Goal: Find specific page/section: Find specific page/section

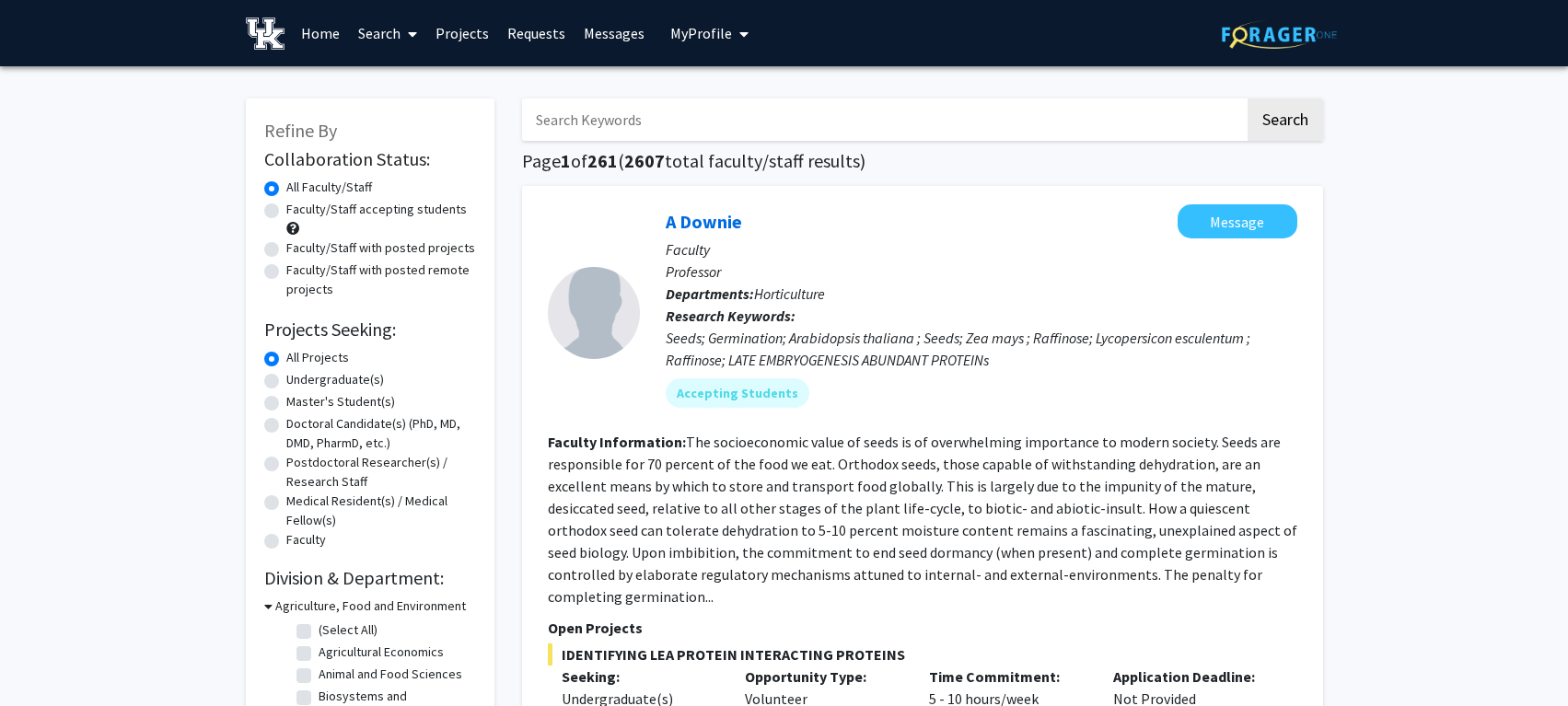
click at [821, 121] on input "Search Keywords" at bounding box center [883, 119] width 723 height 43
click at [352, 23] on link "Search" at bounding box center [388, 33] width 78 height 64
click at [394, 121] on span "Students" at bounding box center [405, 121] width 113 height 37
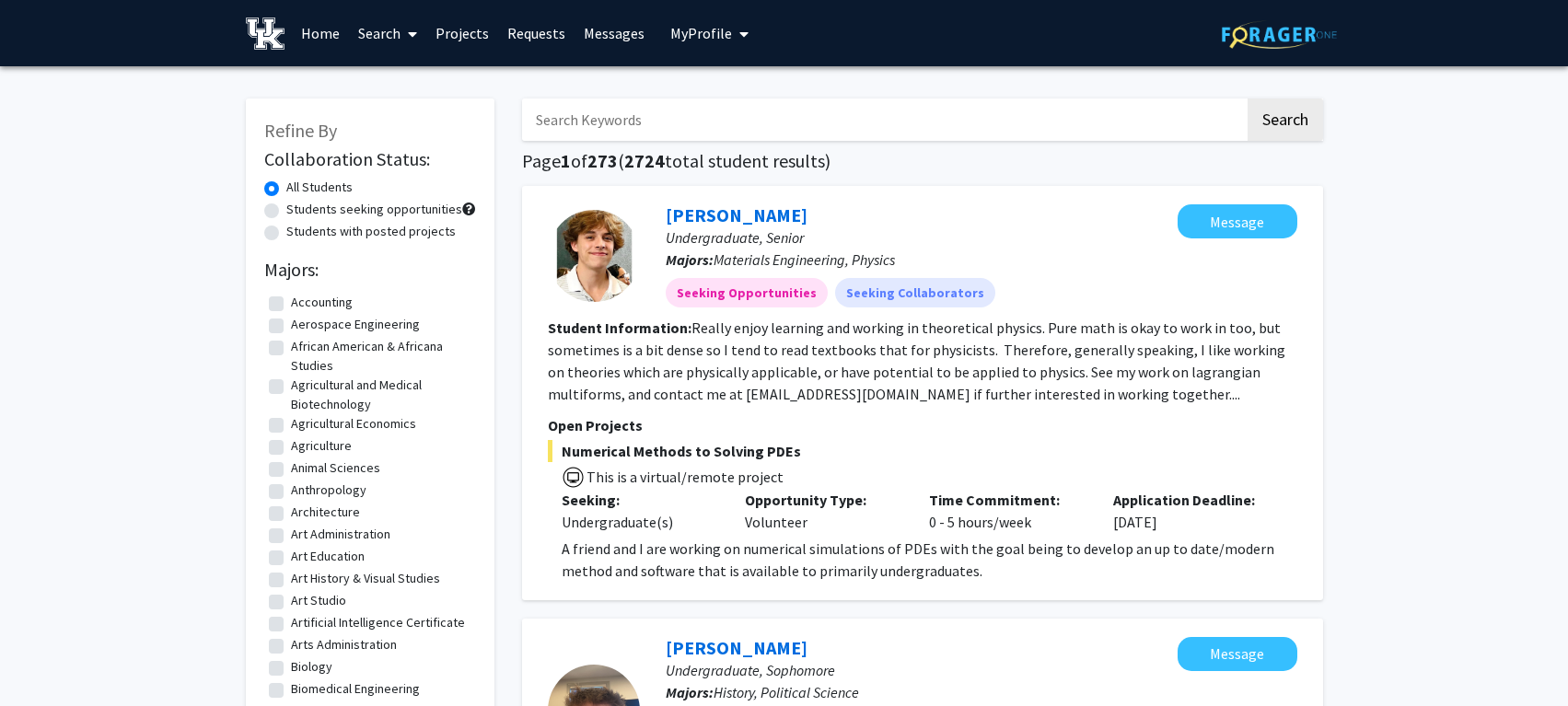
click at [603, 120] on input "Search Keywords" at bounding box center [883, 119] width 723 height 43
type input "victoria alleman"
click at [1247, 98] on button "Search" at bounding box center [1285, 119] width 76 height 43
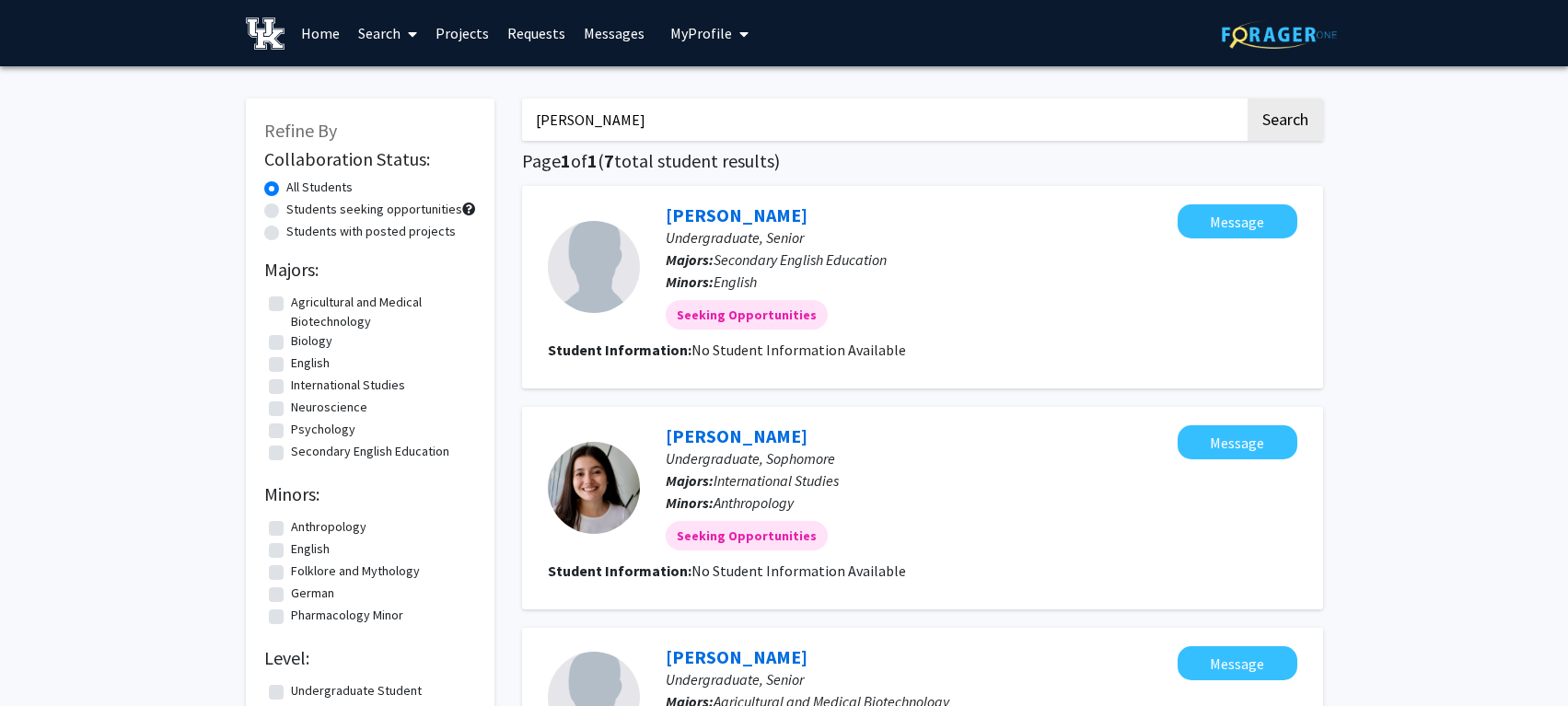
click at [922, 254] on p "Majors: Secondary English Education" at bounding box center [921, 259] width 512 height 22
click at [696, 216] on link "Tori Alleman" at bounding box center [736, 215] width 142 height 23
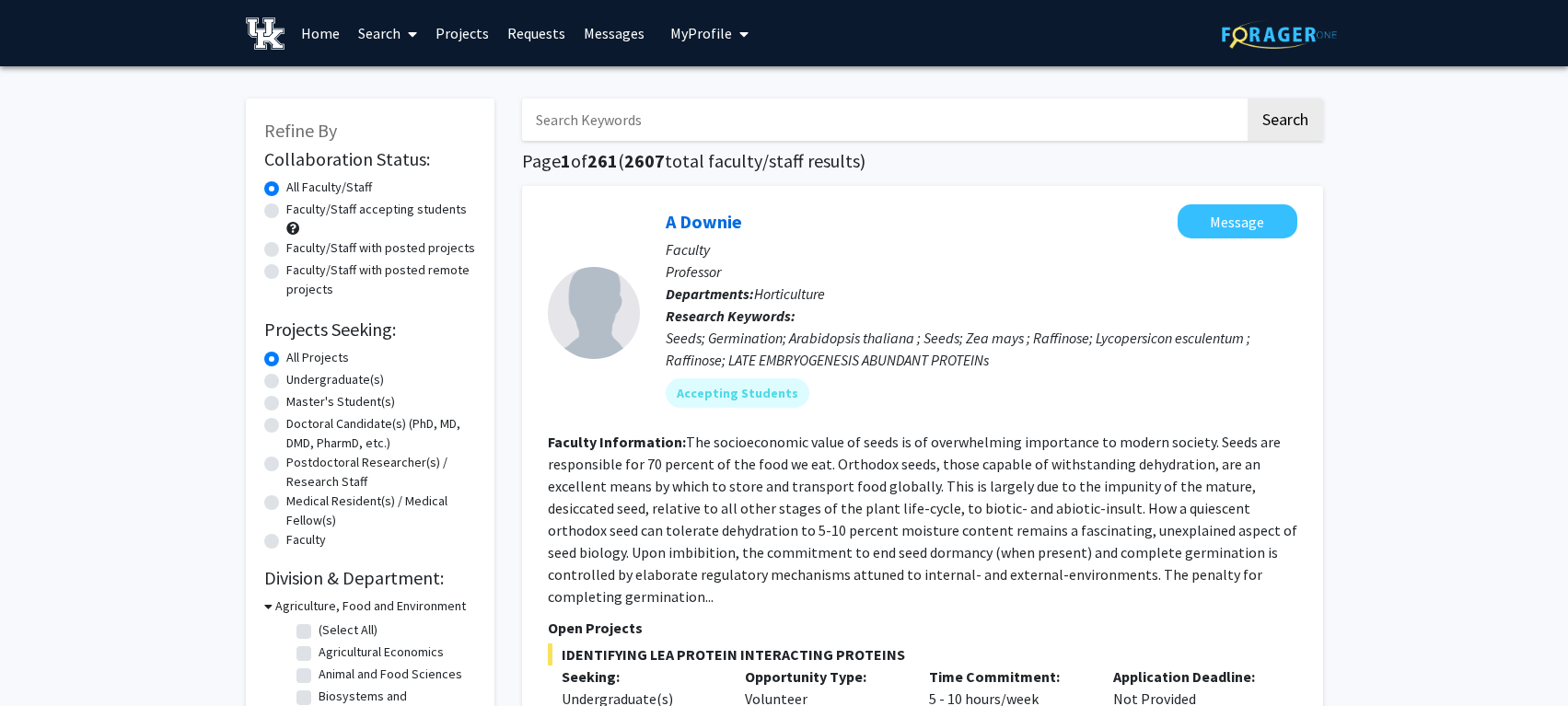
click at [372, 41] on link "Search" at bounding box center [388, 33] width 78 height 64
click at [394, 77] on span "Faculty/Staff" at bounding box center [416, 84] width 135 height 37
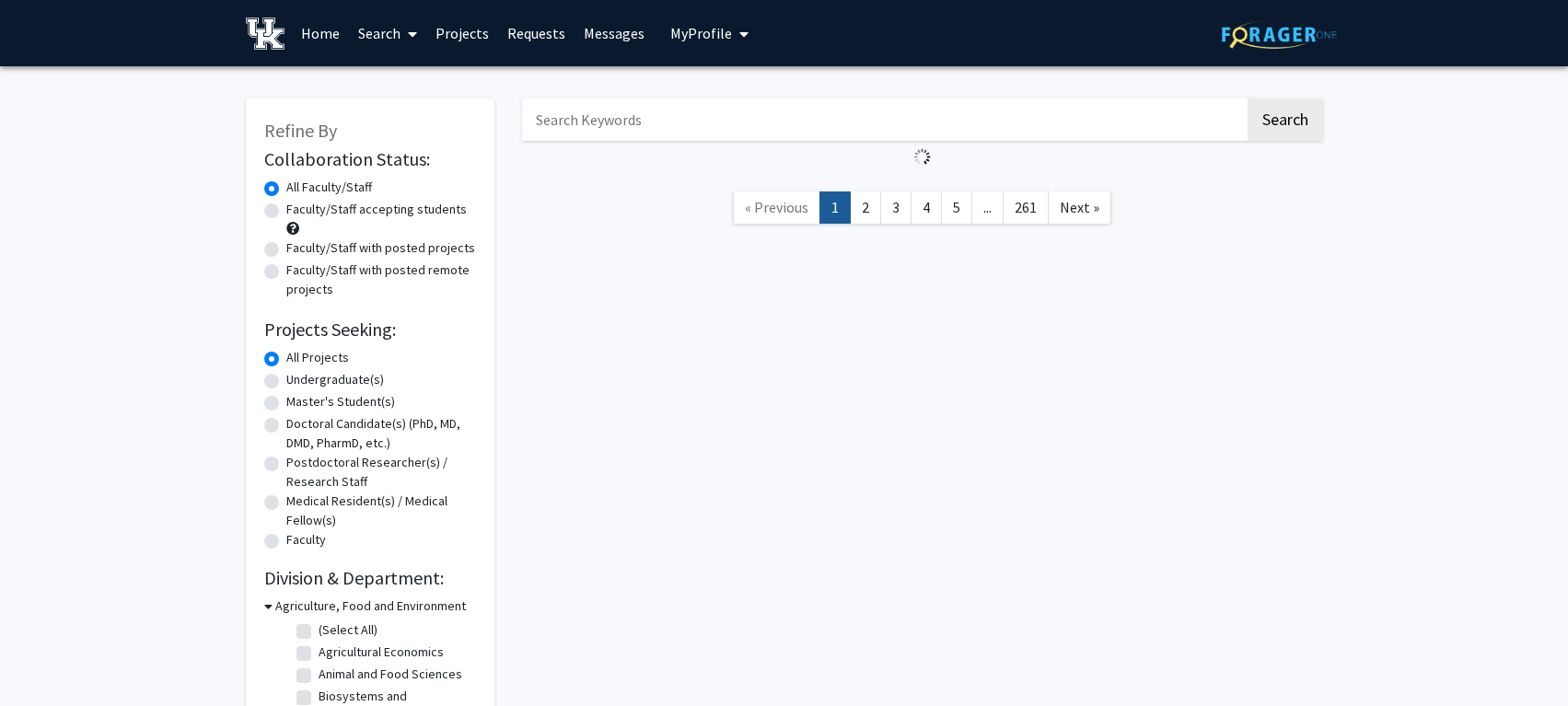
click at [599, 118] on input "Search Keywords" at bounding box center [883, 119] width 723 height 43
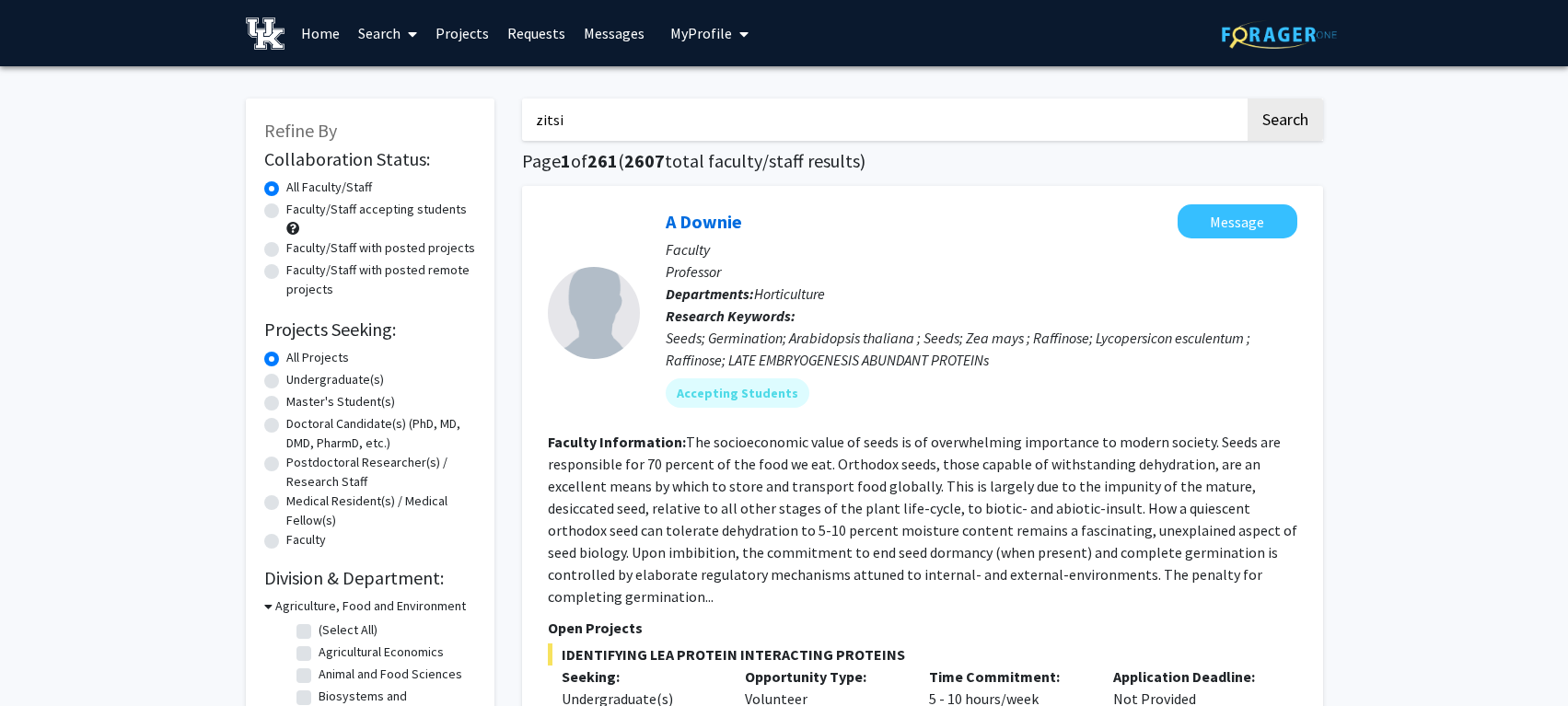
type input "zitsi"
click at [1247, 98] on button "Search" at bounding box center [1285, 119] width 76 height 43
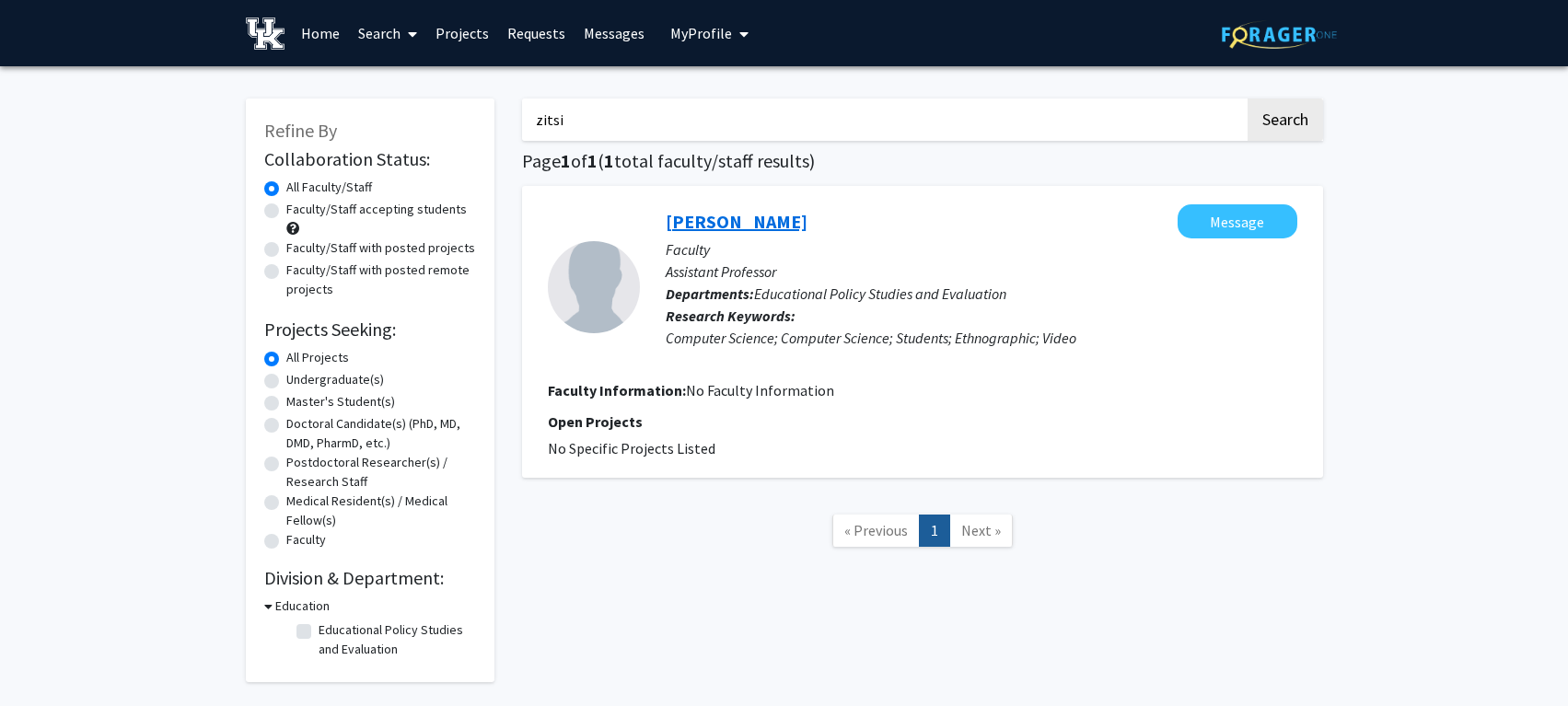
click at [688, 219] on link "[PERSON_NAME]" at bounding box center [736, 221] width 142 height 23
